Goal: Task Accomplishment & Management: Manage account settings

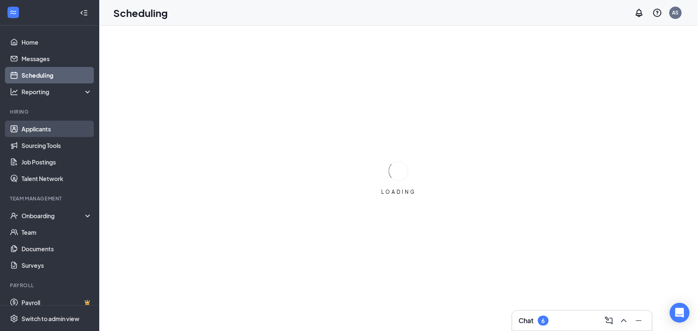
click at [45, 125] on link "Applicants" at bounding box center [56, 129] width 71 height 17
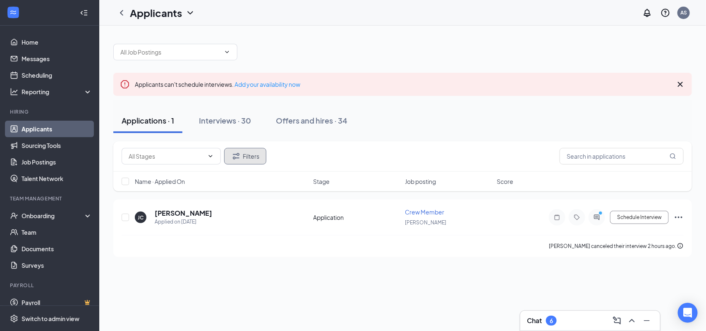
click at [239, 157] on icon "Filter" at bounding box center [236, 156] width 10 height 10
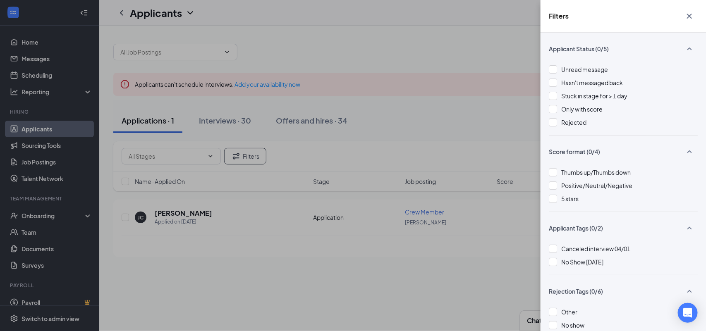
click at [429, 105] on div "Filters Applicant Status (0/5) Unread message Hasn't messaged back Stuck in sta…" at bounding box center [353, 165] width 706 height 331
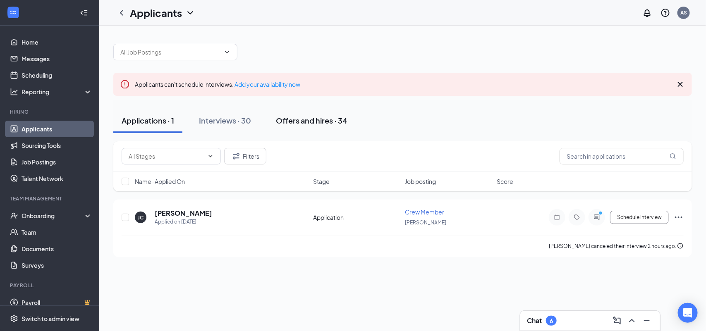
click at [304, 119] on div "Offers and hires · 34" at bounding box center [312, 120] width 72 height 10
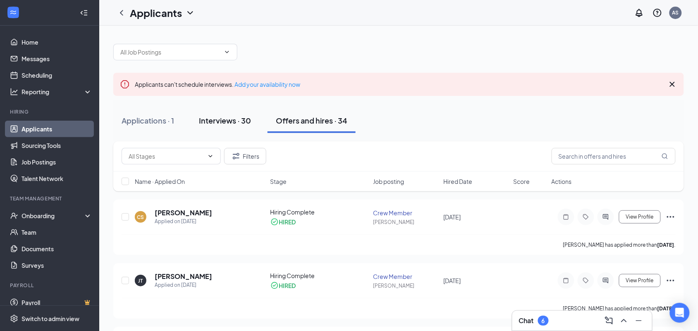
click at [211, 120] on div "Interviews · 30" at bounding box center [225, 120] width 52 height 10
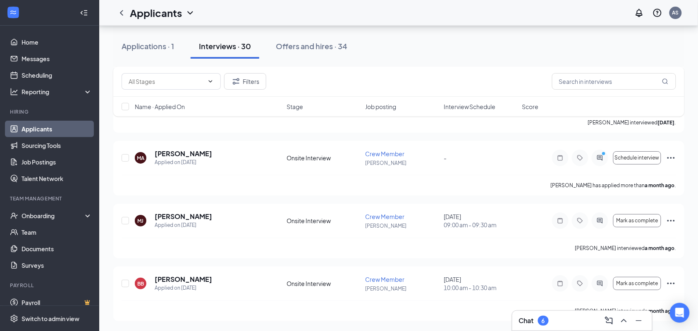
scroll to position [1758, 0]
click at [21, 47] on link "Home" at bounding box center [56, 42] width 71 height 17
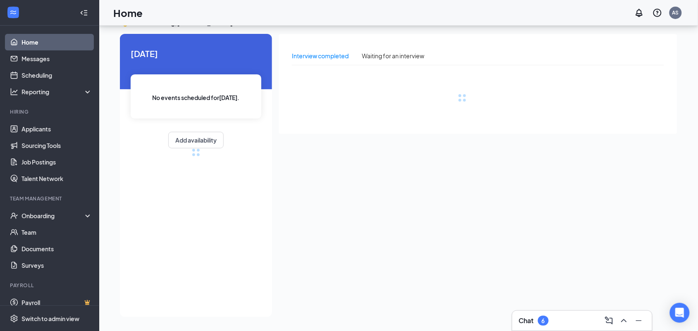
scroll to position [17, 0]
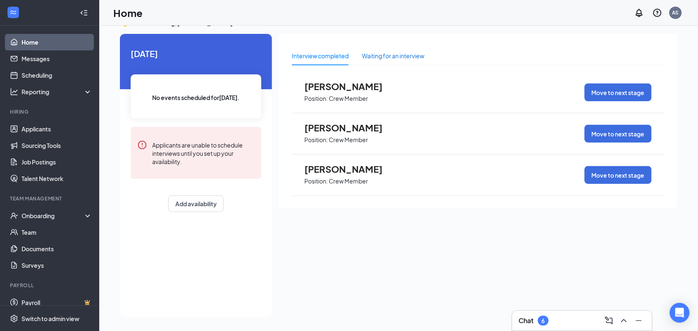
click at [380, 58] on div "Waiting for an interview" at bounding box center [393, 55] width 62 height 9
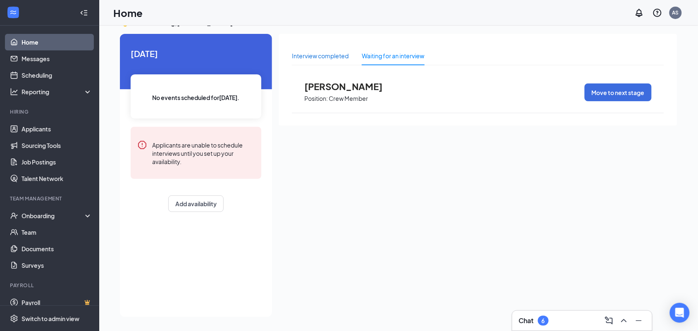
click at [306, 55] on div "Interview completed" at bounding box center [320, 55] width 57 height 9
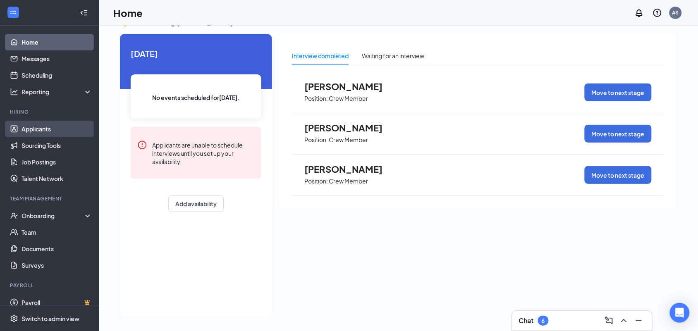
click at [45, 131] on link "Applicants" at bounding box center [56, 129] width 71 height 17
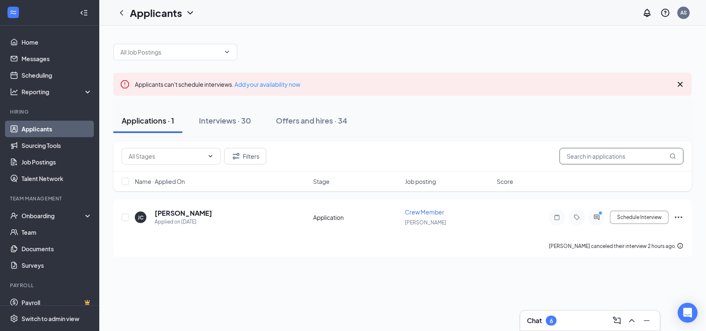
click at [580, 162] on input "text" at bounding box center [621, 156] width 124 height 17
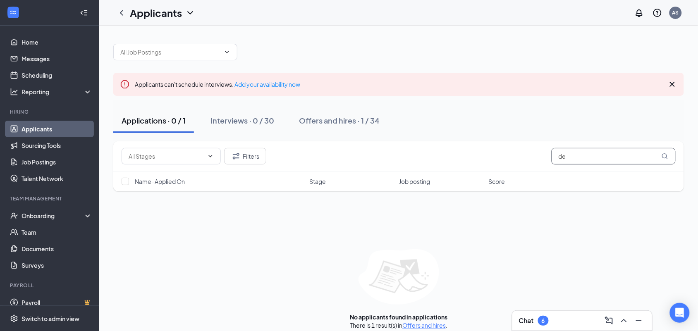
type input "d"
type input "w"
type input "d"
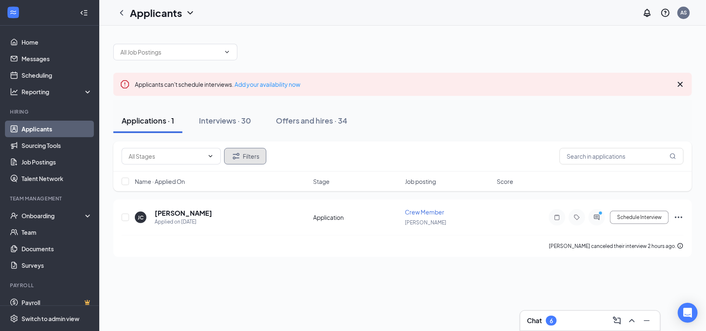
click at [255, 158] on button "Filters" at bounding box center [245, 156] width 42 height 17
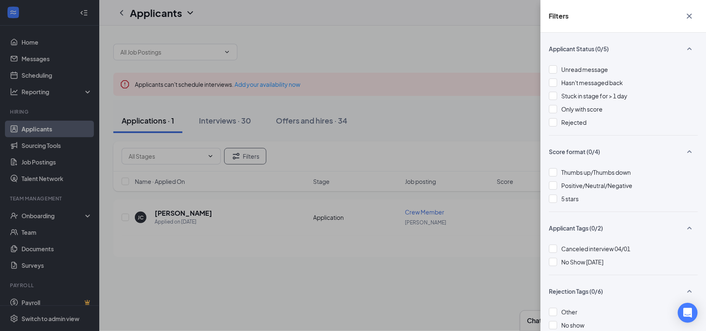
click at [480, 52] on div "Filters Applicant Status (0/5) Unread message Hasn't messaged back Stuck in sta…" at bounding box center [353, 165] width 706 height 331
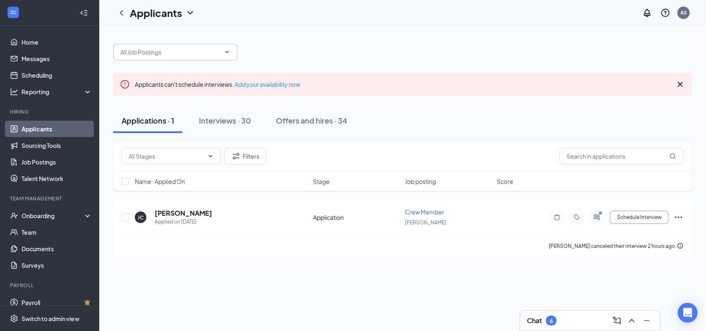
click at [208, 58] on span at bounding box center [175, 52] width 124 height 17
click at [160, 71] on div "Crew Member ([PERSON_NAME])" at bounding box center [164, 71] width 91 height 9
type input "Crew Member ([PERSON_NAME])"
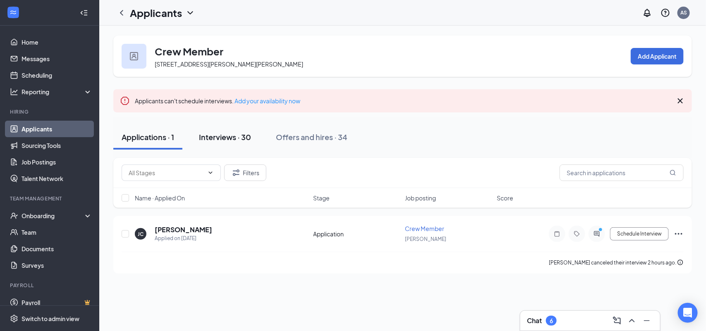
click at [205, 138] on div "Interviews · 30" at bounding box center [225, 137] width 52 height 10
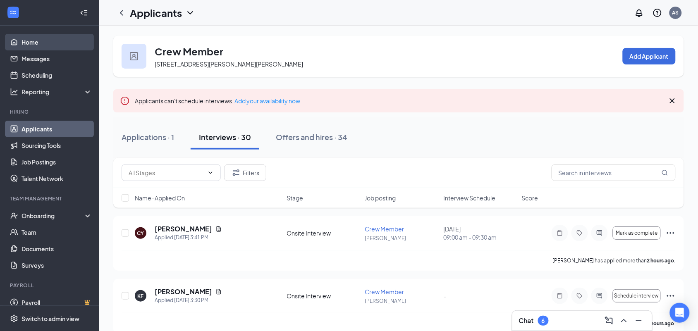
click at [50, 44] on link "Home" at bounding box center [56, 42] width 71 height 17
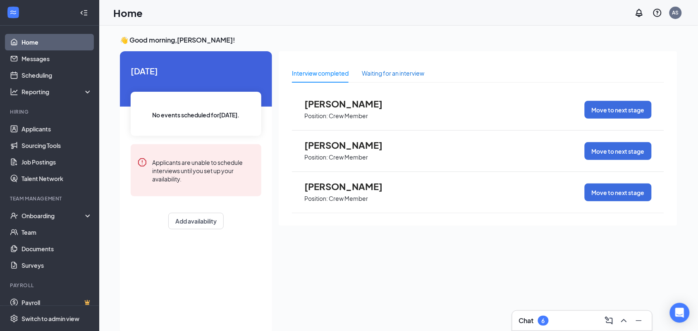
click at [385, 73] on div "Waiting for an interview" at bounding box center [393, 73] width 62 height 9
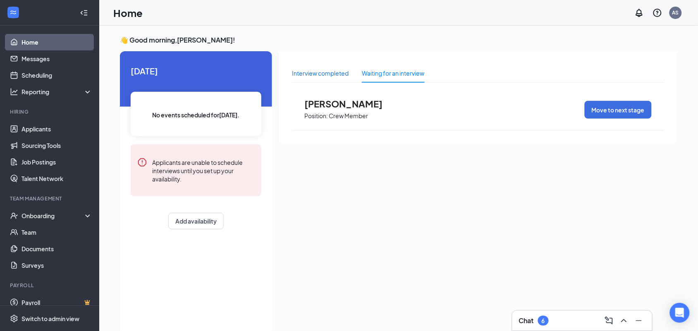
click at [330, 75] on div "Interview completed" at bounding box center [320, 73] width 57 height 9
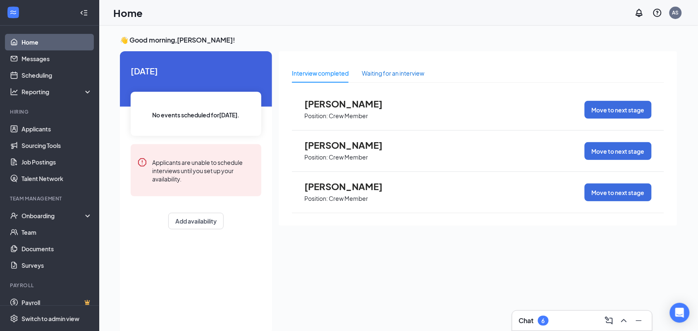
click at [386, 73] on div "Waiting for an interview" at bounding box center [393, 73] width 62 height 9
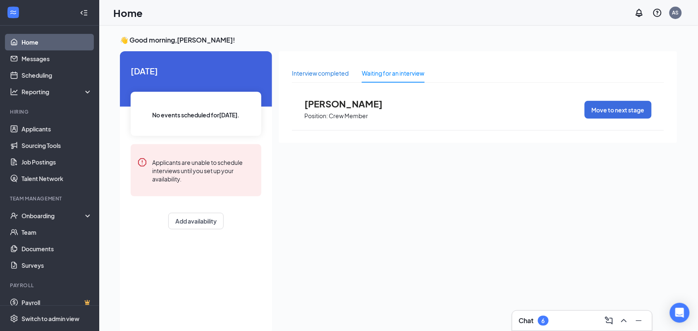
click at [297, 73] on div "Interview completed" at bounding box center [320, 73] width 57 height 9
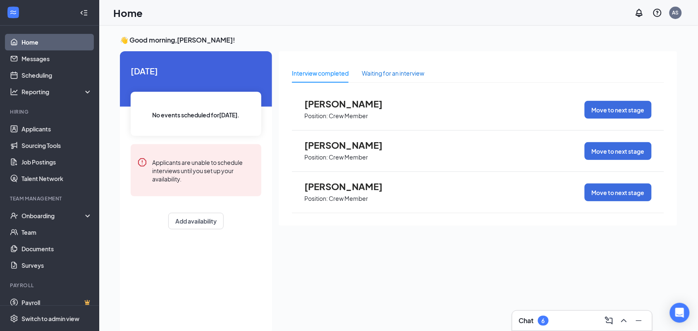
click at [381, 75] on div "Waiting for an interview" at bounding box center [393, 73] width 62 height 9
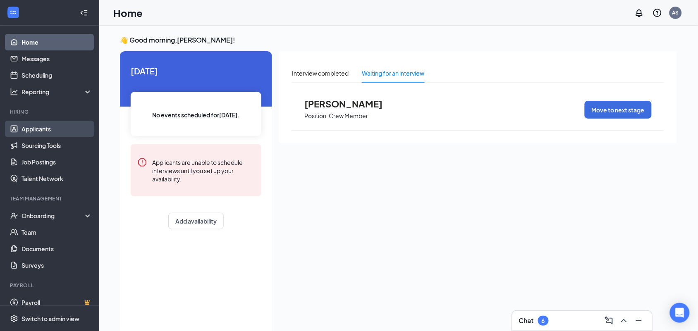
click at [46, 131] on link "Applicants" at bounding box center [56, 129] width 71 height 17
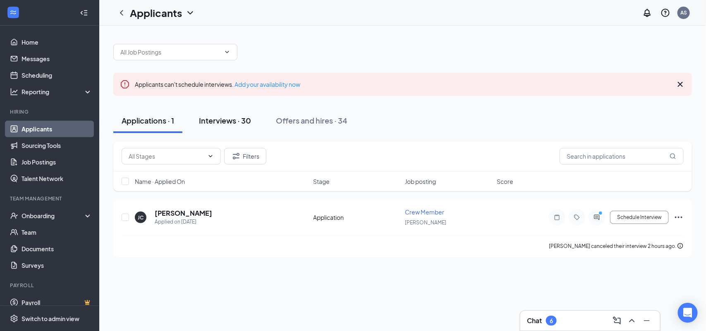
click at [239, 119] on div "Interviews · 30" at bounding box center [225, 120] width 52 height 10
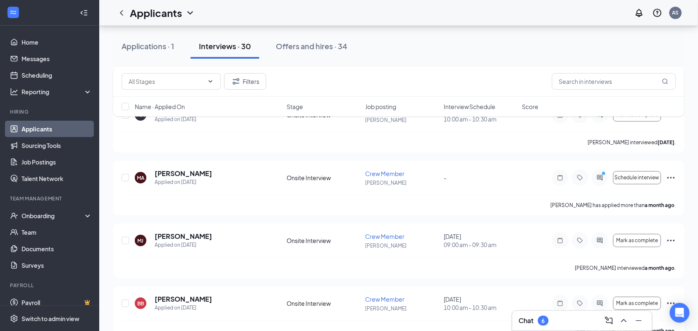
scroll to position [1758, 0]
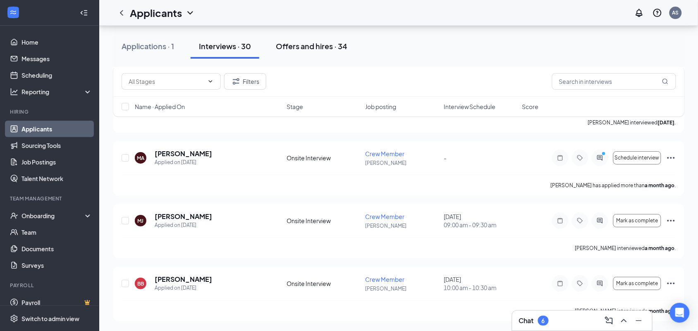
click at [300, 50] on div "Offers and hires · 34" at bounding box center [312, 46] width 72 height 10
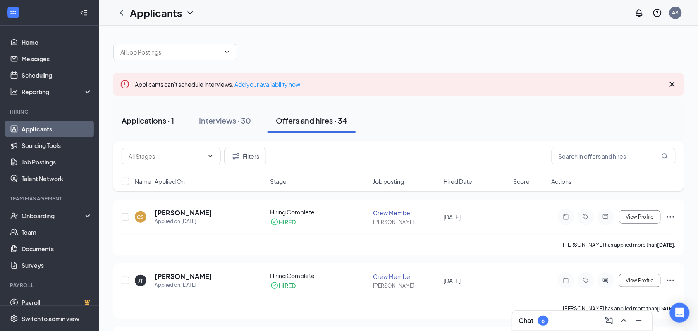
click at [156, 116] on div "Applications · 1" at bounding box center [148, 120] width 53 height 10
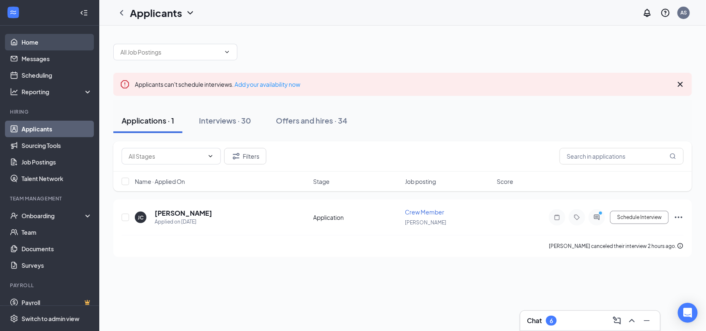
click at [37, 42] on link "Home" at bounding box center [56, 42] width 71 height 17
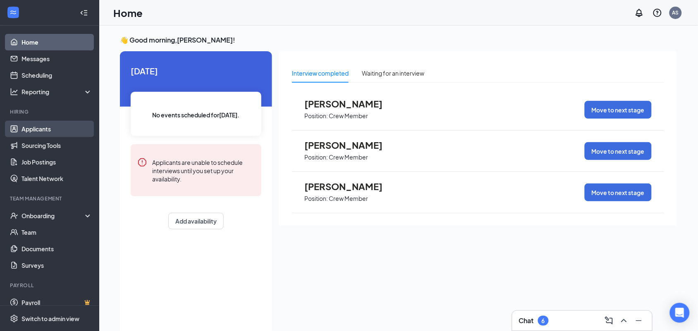
click at [48, 131] on link "Applicants" at bounding box center [56, 129] width 71 height 17
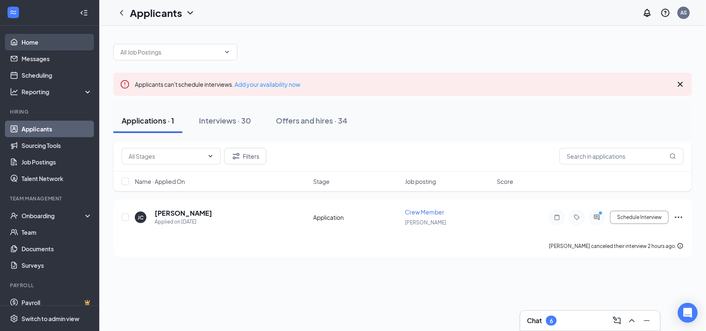
click at [26, 44] on link "Home" at bounding box center [56, 42] width 71 height 17
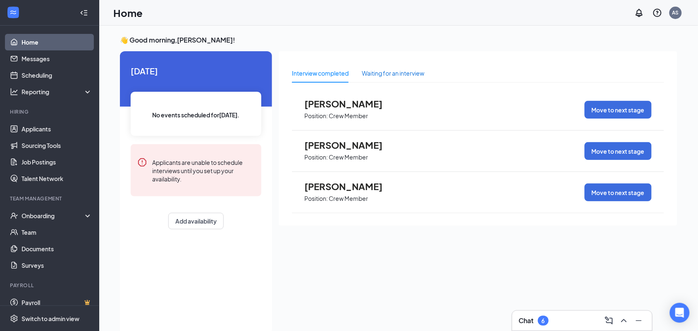
click at [390, 71] on div "Waiting for an interview" at bounding box center [393, 73] width 62 height 9
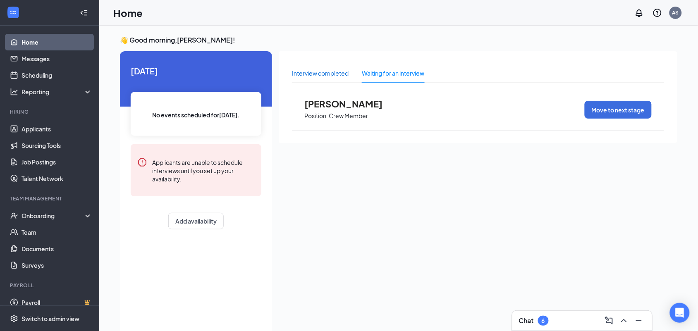
click at [343, 70] on div "Interview completed" at bounding box center [320, 73] width 57 height 9
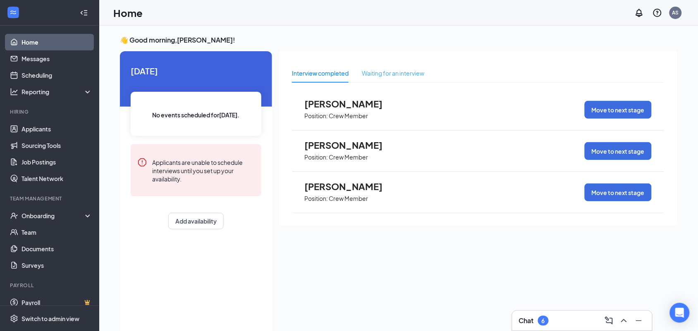
click at [411, 67] on div "Waiting for an interview" at bounding box center [393, 73] width 62 height 19
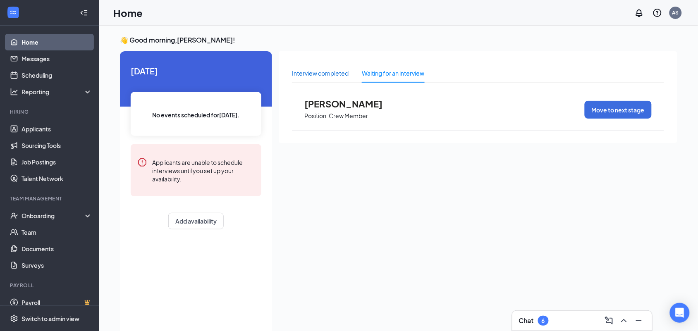
click at [307, 72] on div "Interview completed" at bounding box center [320, 73] width 57 height 9
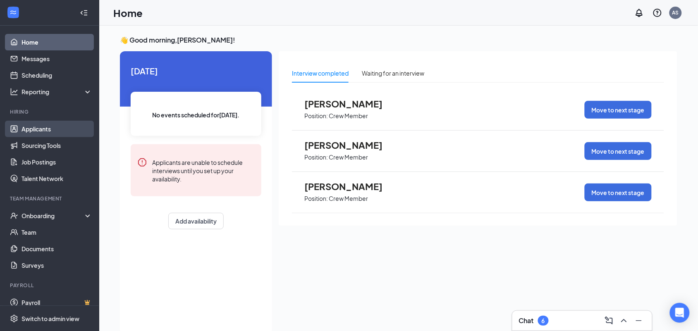
click at [43, 129] on link "Applicants" at bounding box center [56, 129] width 71 height 17
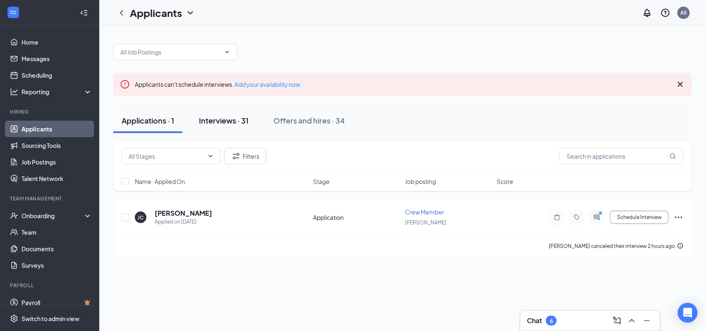
click at [227, 127] on button "Interviews · 31" at bounding box center [224, 120] width 66 height 25
